Goal: Task Accomplishment & Management: Manage account settings

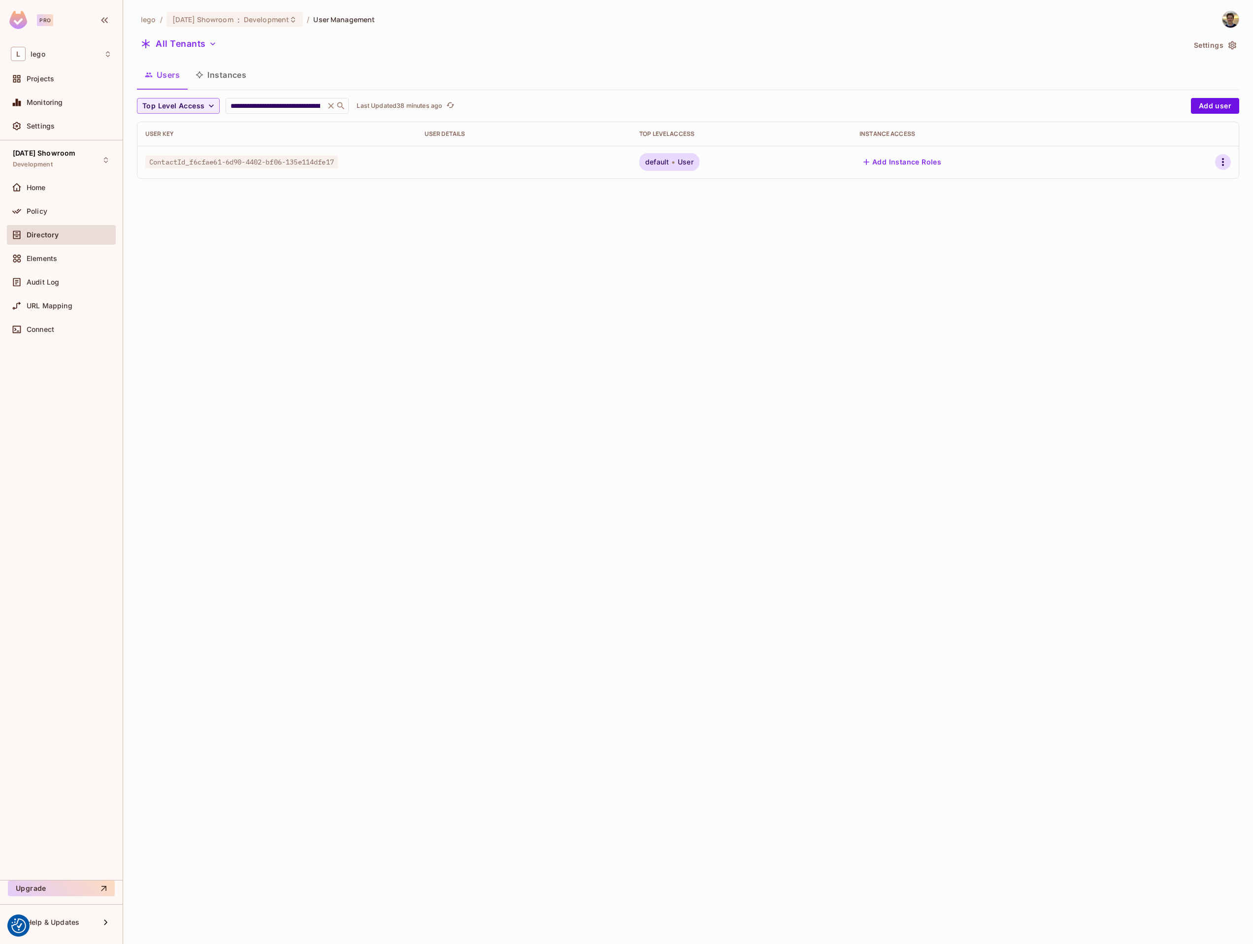
click at [1218, 165] on icon "button" at bounding box center [1223, 162] width 12 height 12
click at [1174, 190] on span "Edit" at bounding box center [1165, 185] width 19 height 16
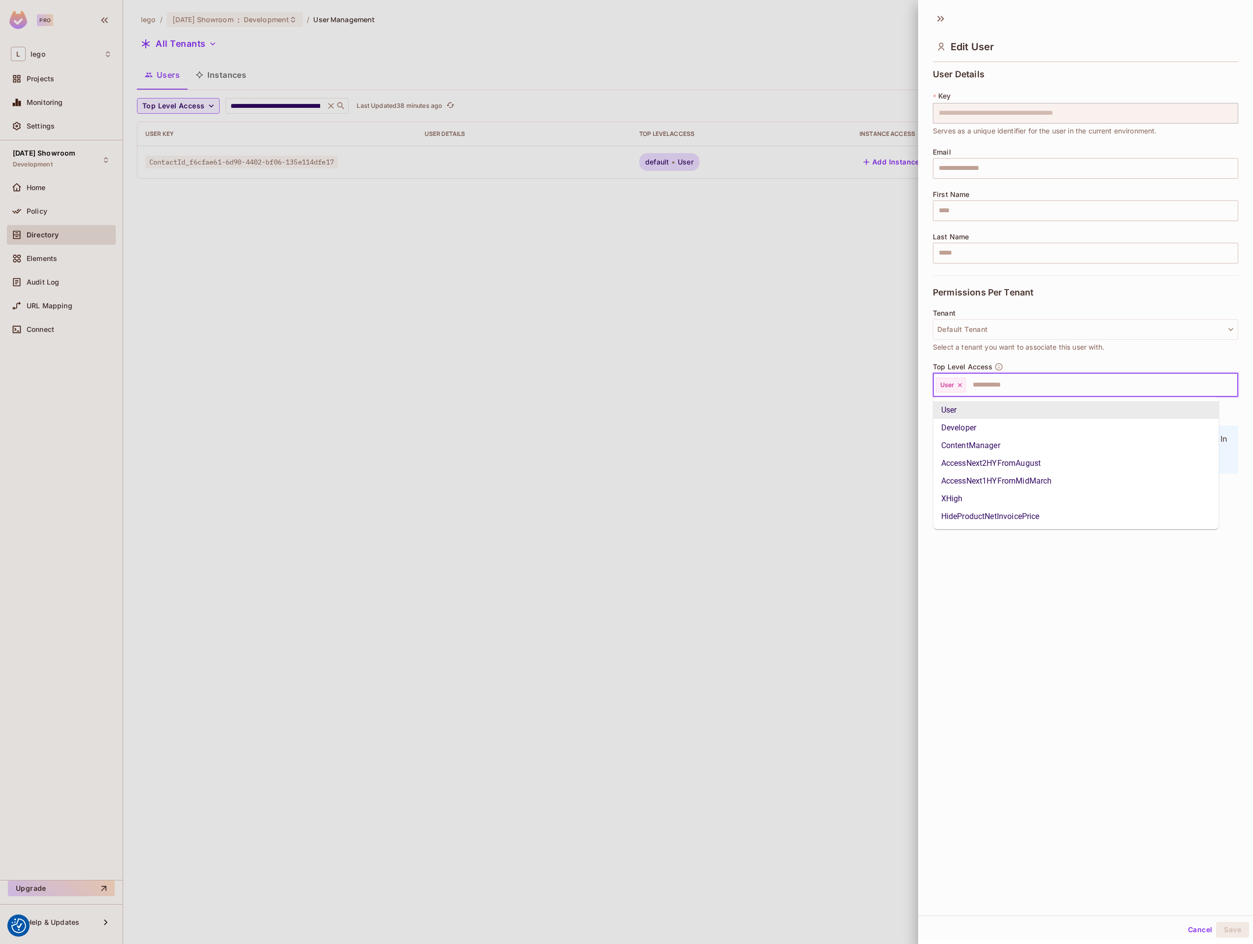
click at [983, 380] on input "text" at bounding box center [1093, 385] width 252 height 20
click at [955, 500] on li "XHigh" at bounding box center [1076, 499] width 286 height 18
click at [1022, 395] on input "text" at bounding box center [1110, 385] width 217 height 20
click at [992, 430] on li "Developer" at bounding box center [1076, 428] width 286 height 18
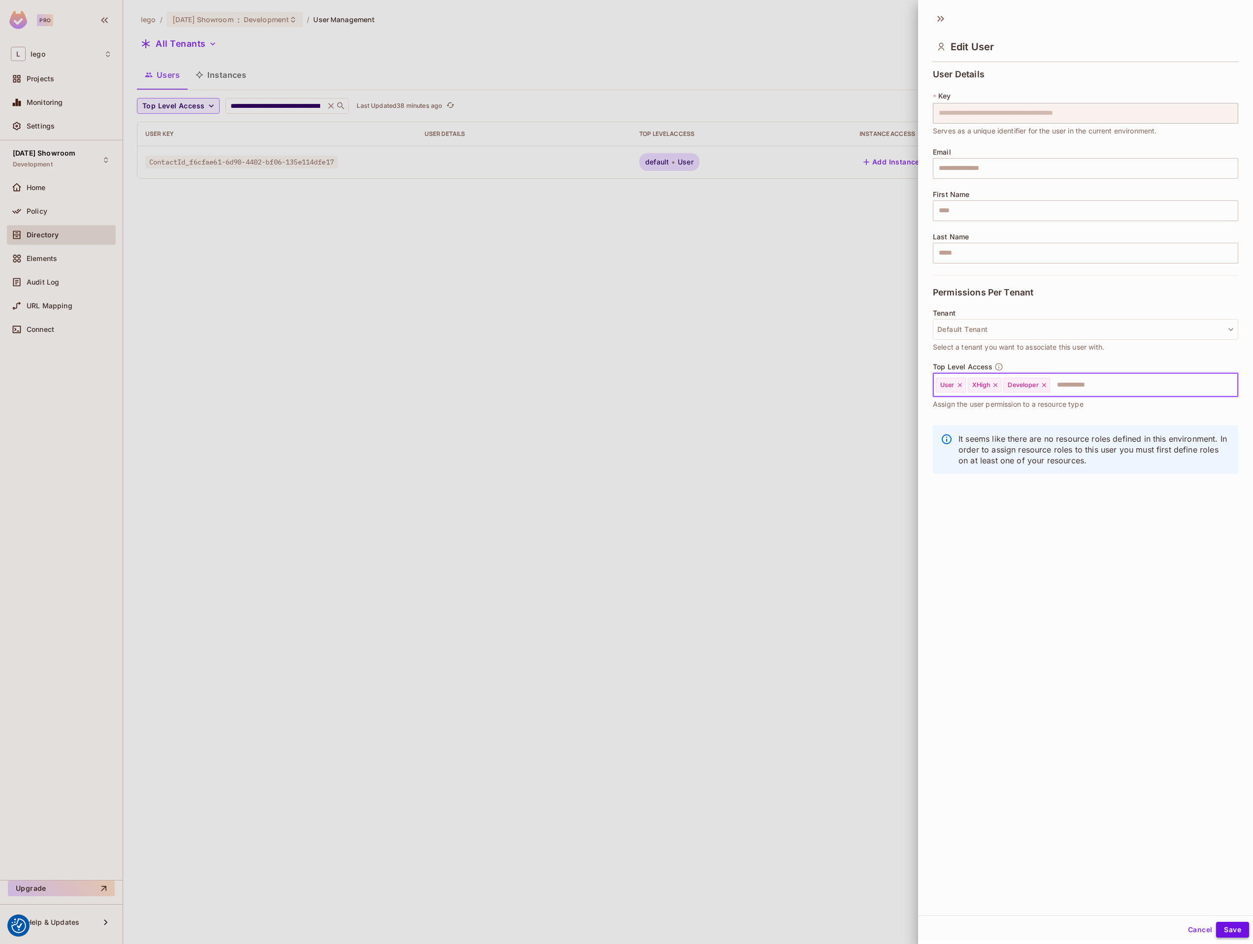
click at [1216, 930] on button "Save" at bounding box center [1232, 930] width 33 height 16
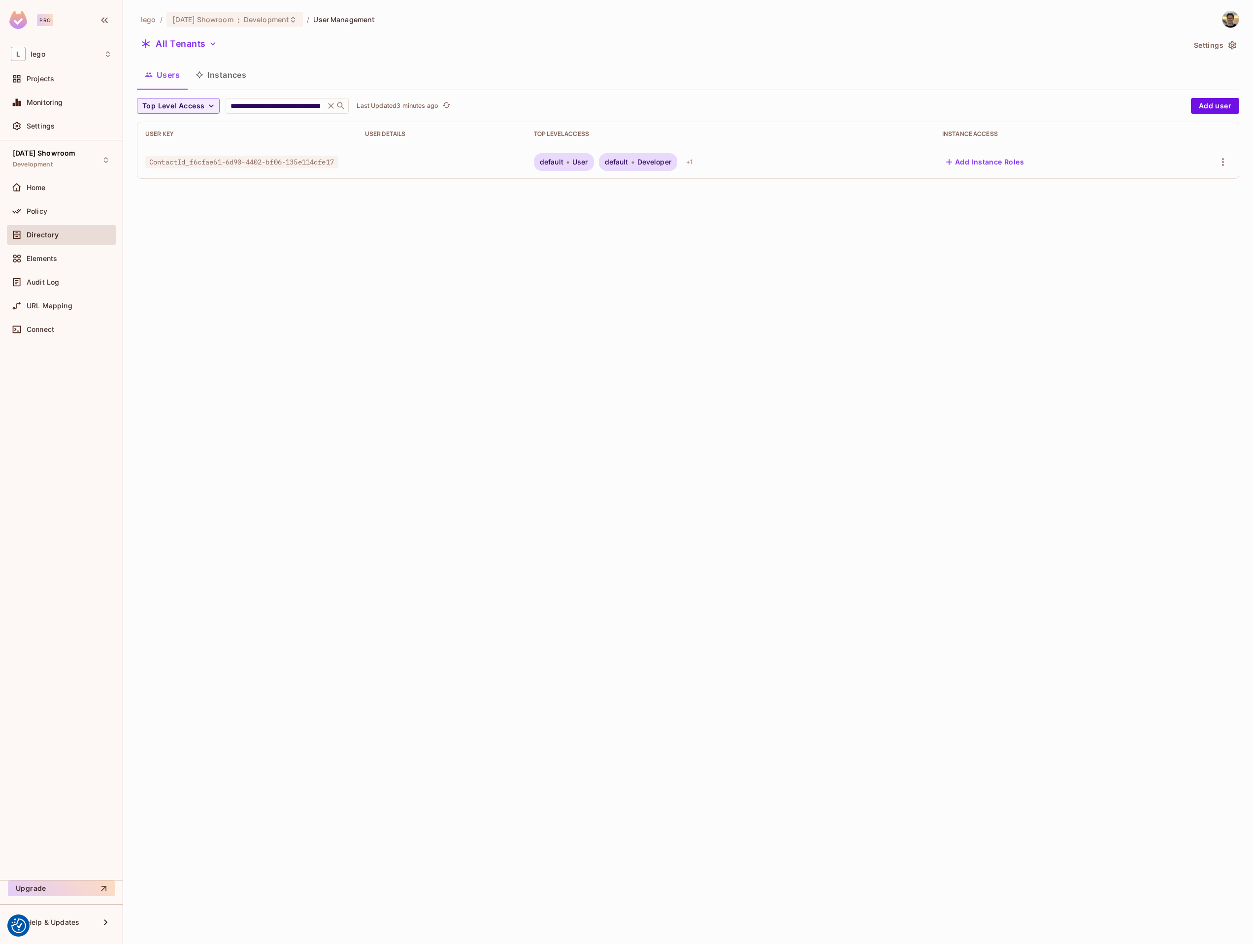
click at [416, 314] on div "**********" at bounding box center [688, 472] width 1130 height 944
click at [659, 164] on span "Developer" at bounding box center [654, 162] width 34 height 8
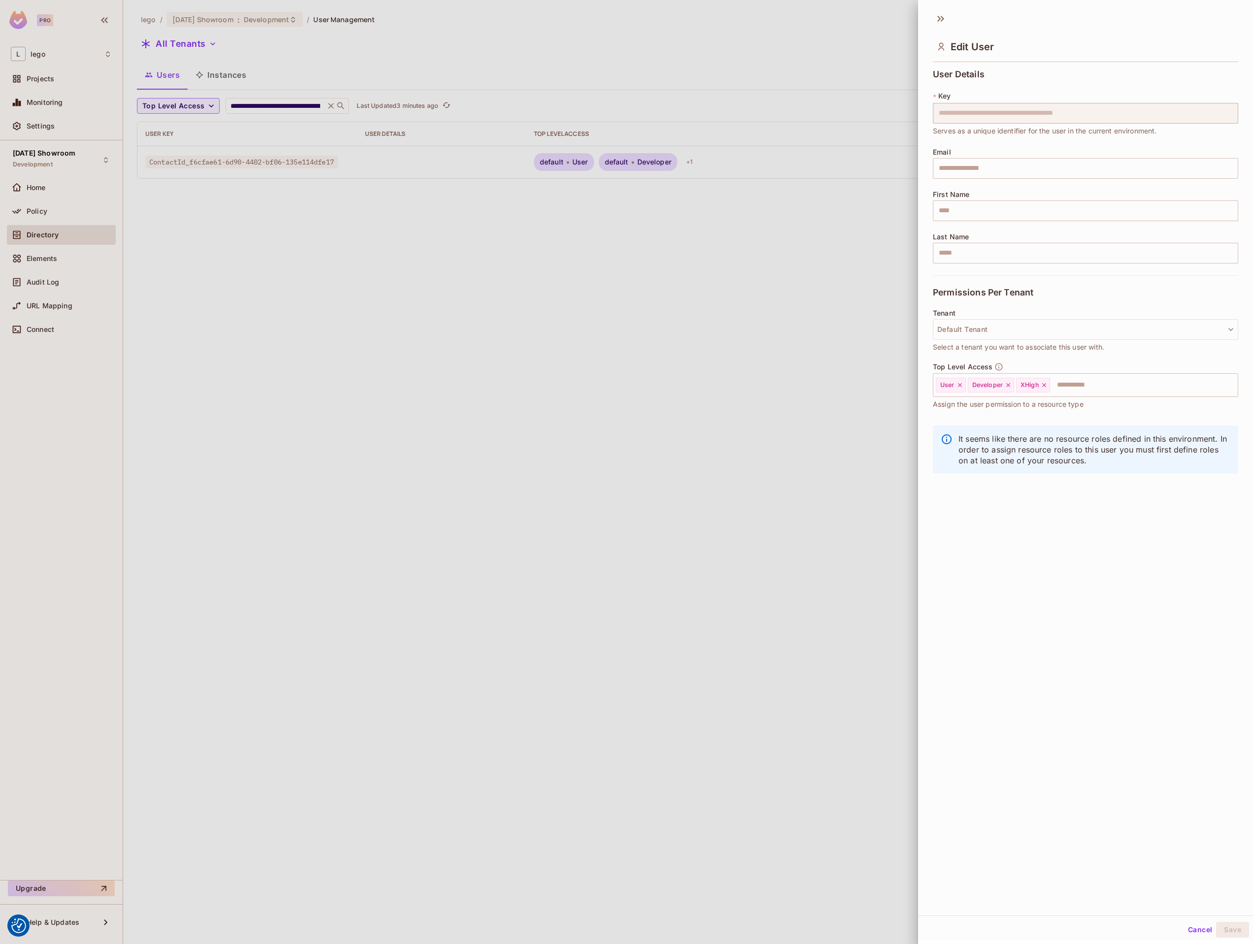
drag, startPoint x: 650, startPoint y: 454, endPoint x: 647, endPoint y: 462, distance: 8.2
click at [650, 455] on div at bounding box center [626, 472] width 1253 height 944
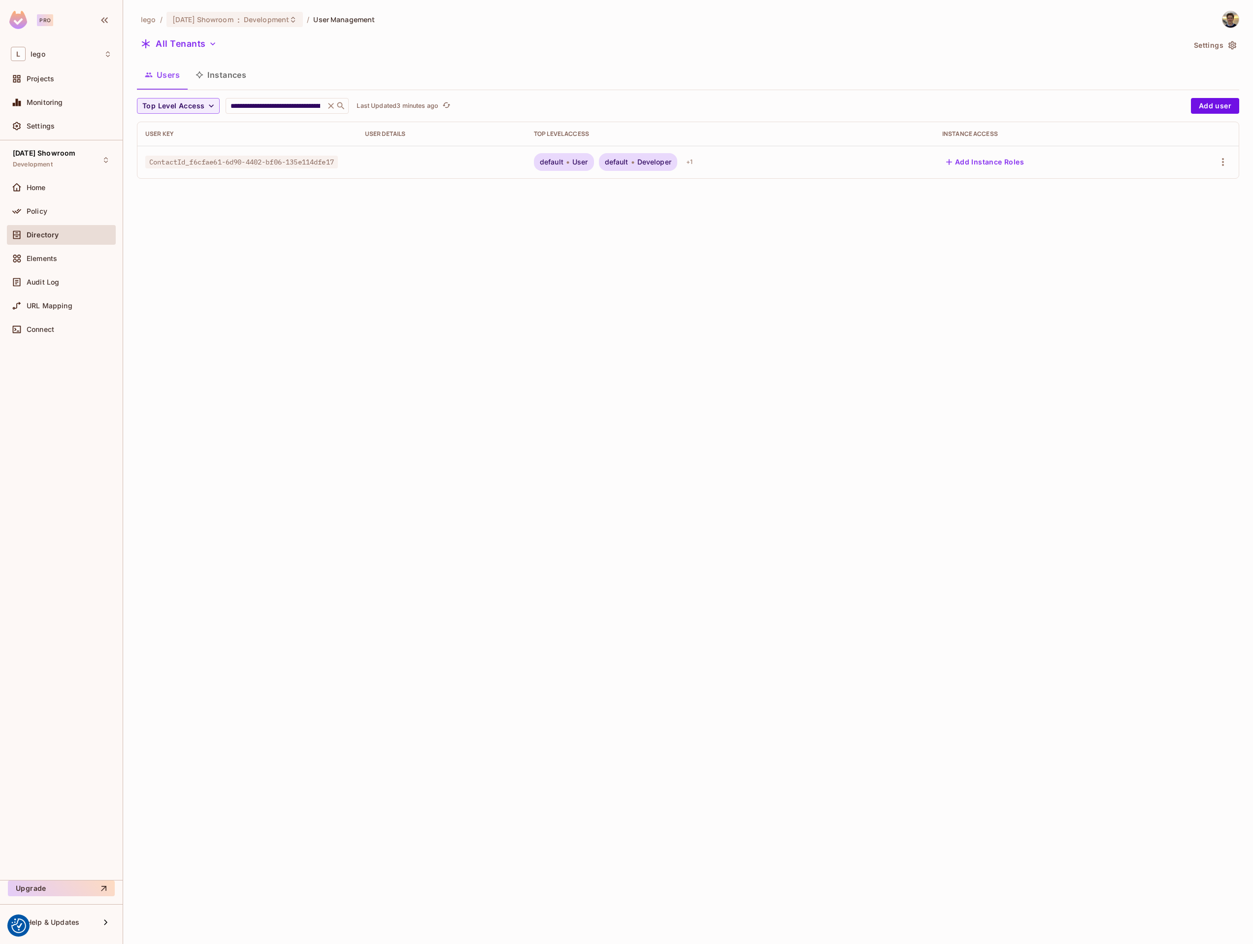
drag, startPoint x: 385, startPoint y: 439, endPoint x: 340, endPoint y: 107, distance: 334.9
click at [378, 415] on div "**********" at bounding box center [688, 472] width 1130 height 944
